Goal: Information Seeking & Learning: Understand process/instructions

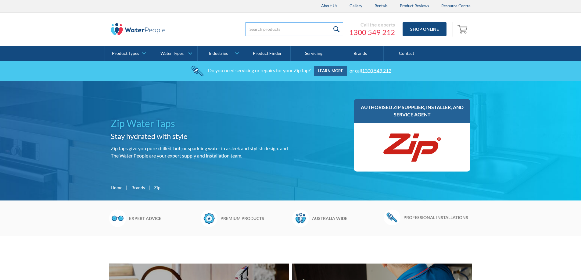
click at [273, 31] on input "search" at bounding box center [295, 29] width 98 height 14
type input "274639"
click at [330, 22] on input "submit" at bounding box center [336, 29] width 13 height 14
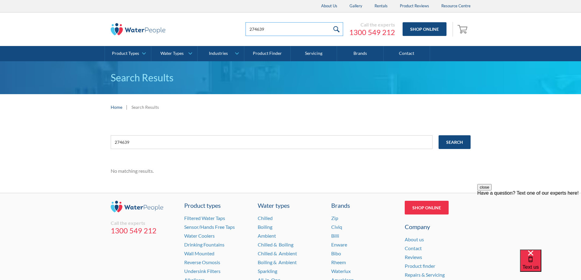
drag, startPoint x: 0, startPoint y: 0, endPoint x: 228, endPoint y: 27, distance: 229.5
click at [228, 27] on div "274639 Call the experts 1300 549 212 Shop Online 0 Your Cart Subtotal Pay with …" at bounding box center [349, 29] width 244 height 18
type input "4"
type input "AUTOBOIL 40L"
click at [330, 22] on input "submit" at bounding box center [336, 29] width 13 height 14
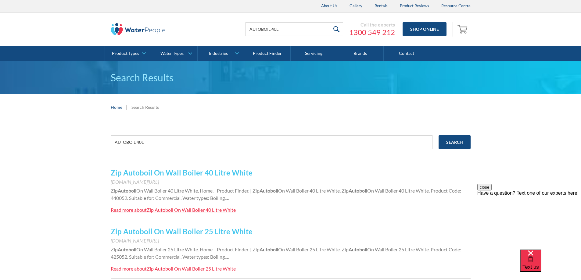
click at [189, 211] on div "Zip Autoboil On Wall Boiler 40 Litre White" at bounding box center [191, 210] width 89 height 6
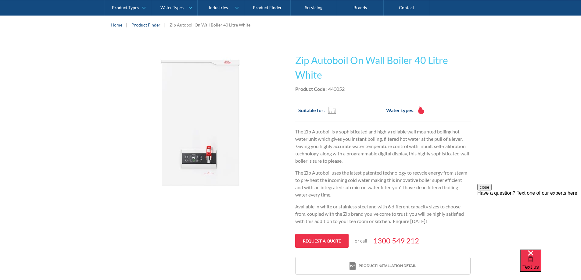
scroll to position [183, 0]
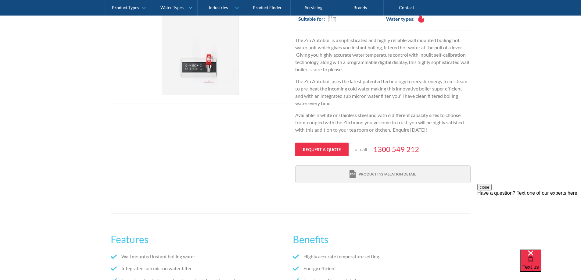
click at [377, 176] on div "Product installation detail" at bounding box center [387, 174] width 57 height 5
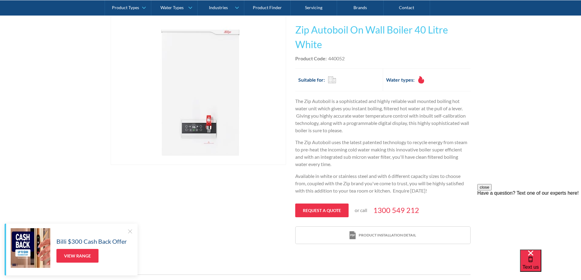
scroll to position [92, 0]
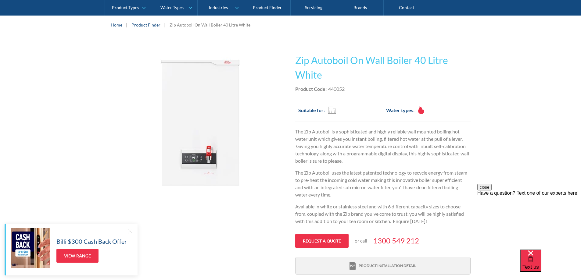
click at [377, 268] on div "Product installation detail" at bounding box center [387, 265] width 57 height 5
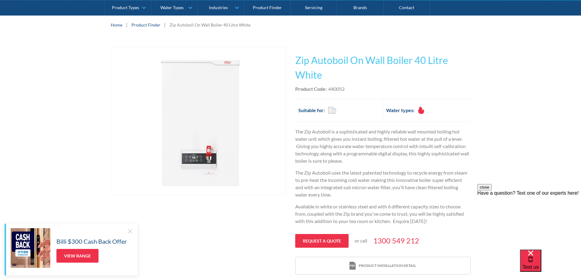
click at [444, 241] on div "Request a quote or call [PHONE_NUMBER]" at bounding box center [383, 241] width 176 height 14
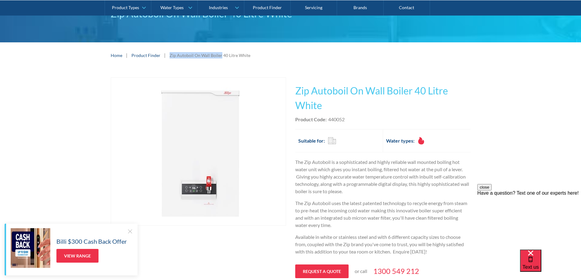
drag, startPoint x: 219, startPoint y: 54, endPoint x: 168, endPoint y: 53, distance: 51.0
click at [170, 53] on div "Zip Autoboil On Wall Boiler 40 Litre White" at bounding box center [210, 55] width 81 height 6
copy div "Zip Autoboil On Wall Boiler"
